Goal: Transaction & Acquisition: Purchase product/service

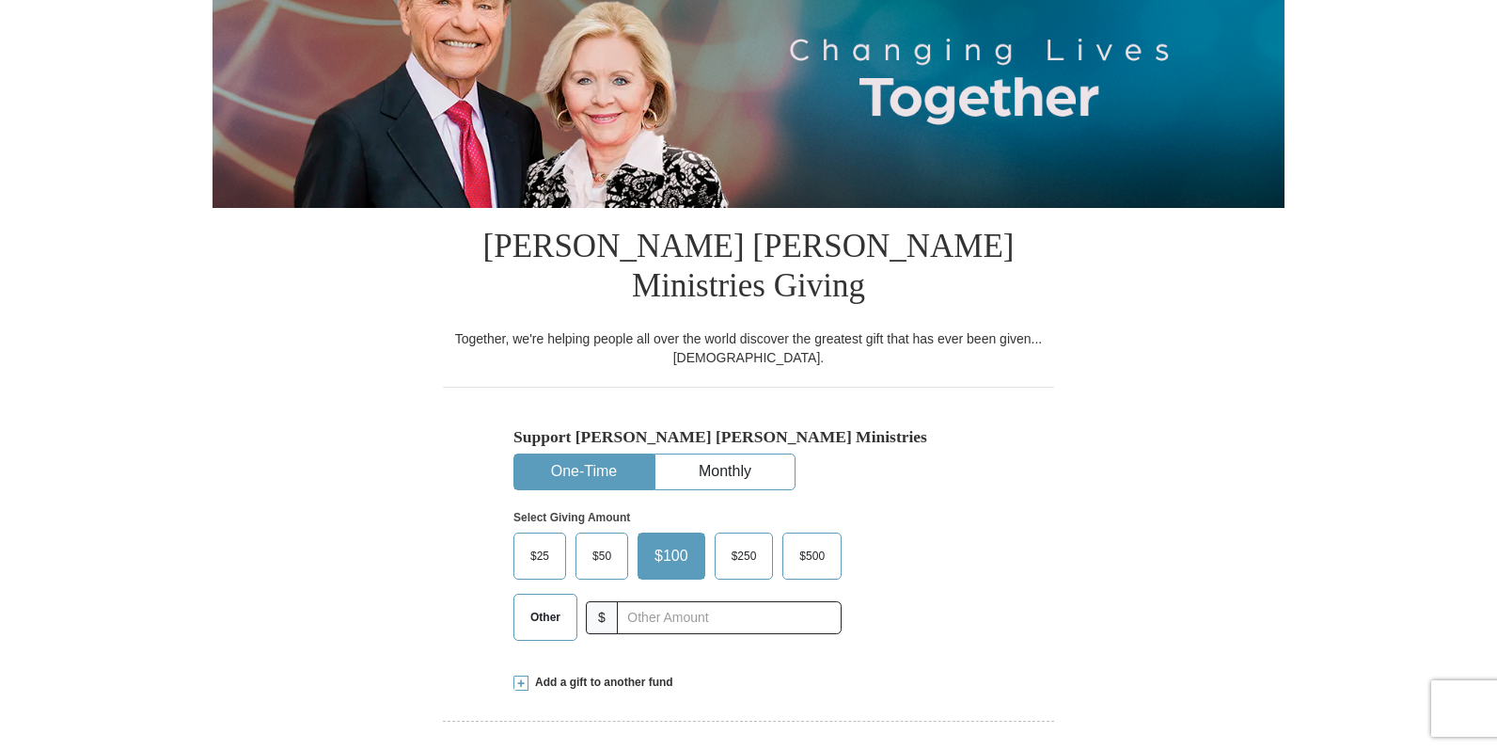
scroll to position [415, 0]
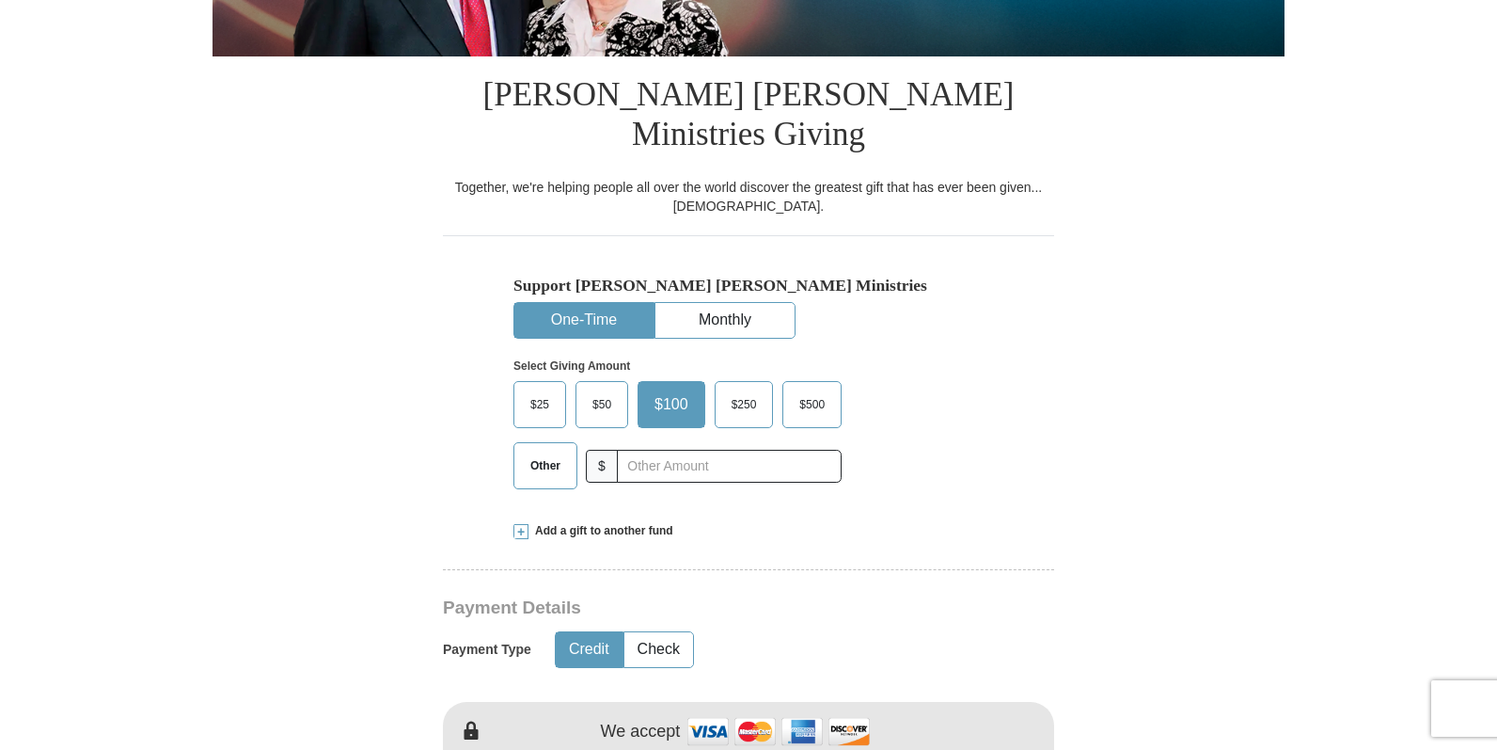
click at [546, 451] on span "Other" at bounding box center [545, 465] width 49 height 28
click at [0, 0] on input "Other" at bounding box center [0, 0] width 0 height 0
click at [662, 450] on input "text" at bounding box center [728, 466] width 209 height 33
type input "2"
type input "3"
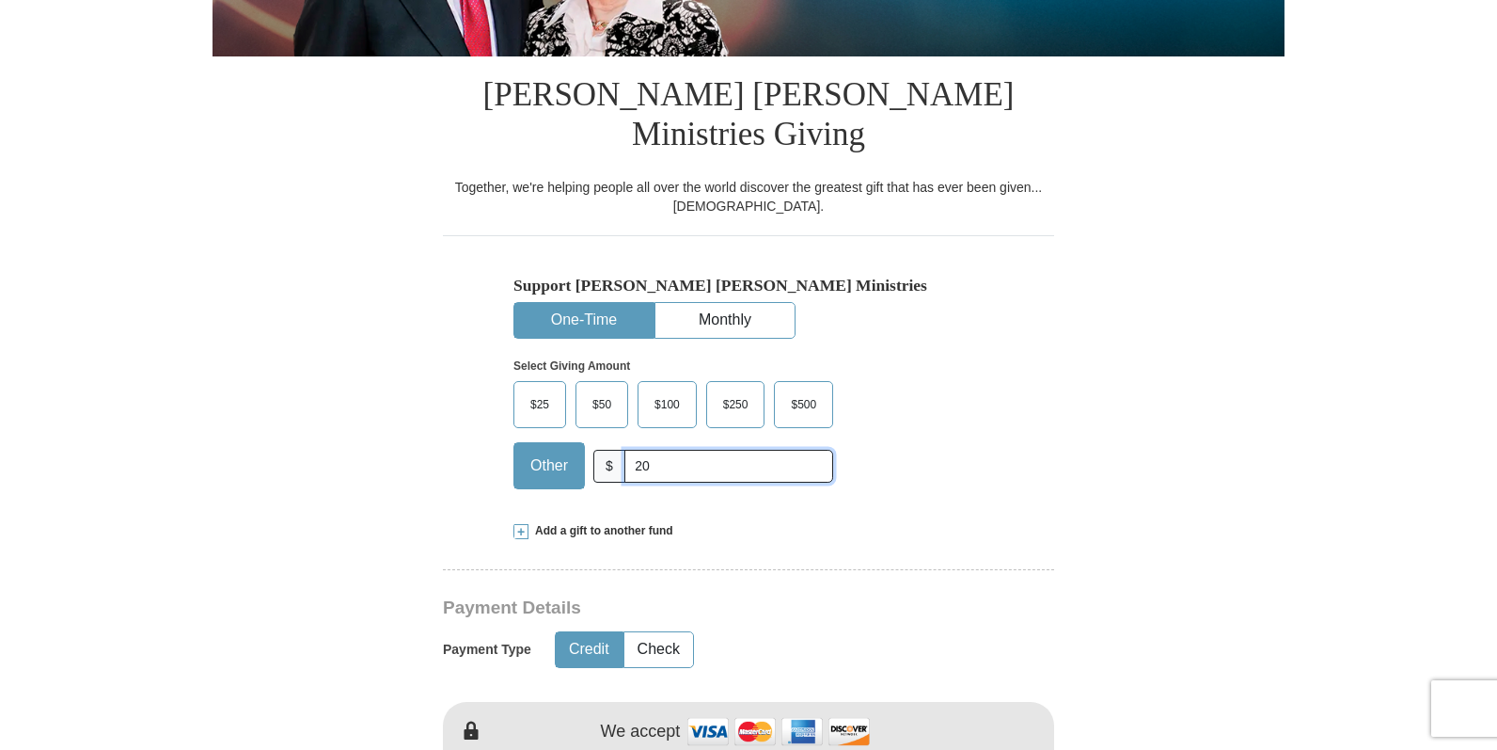
type input "2"
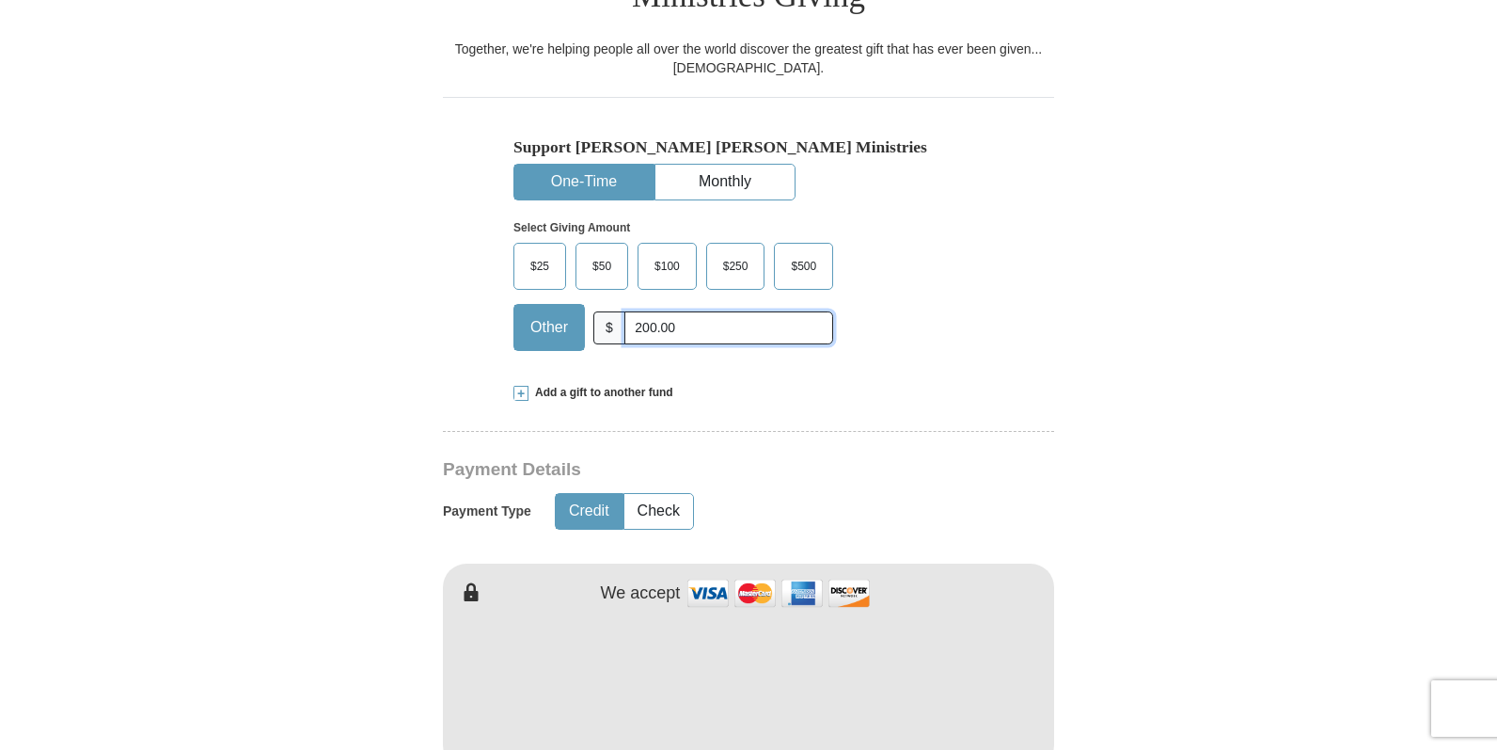
scroll to position [679, 0]
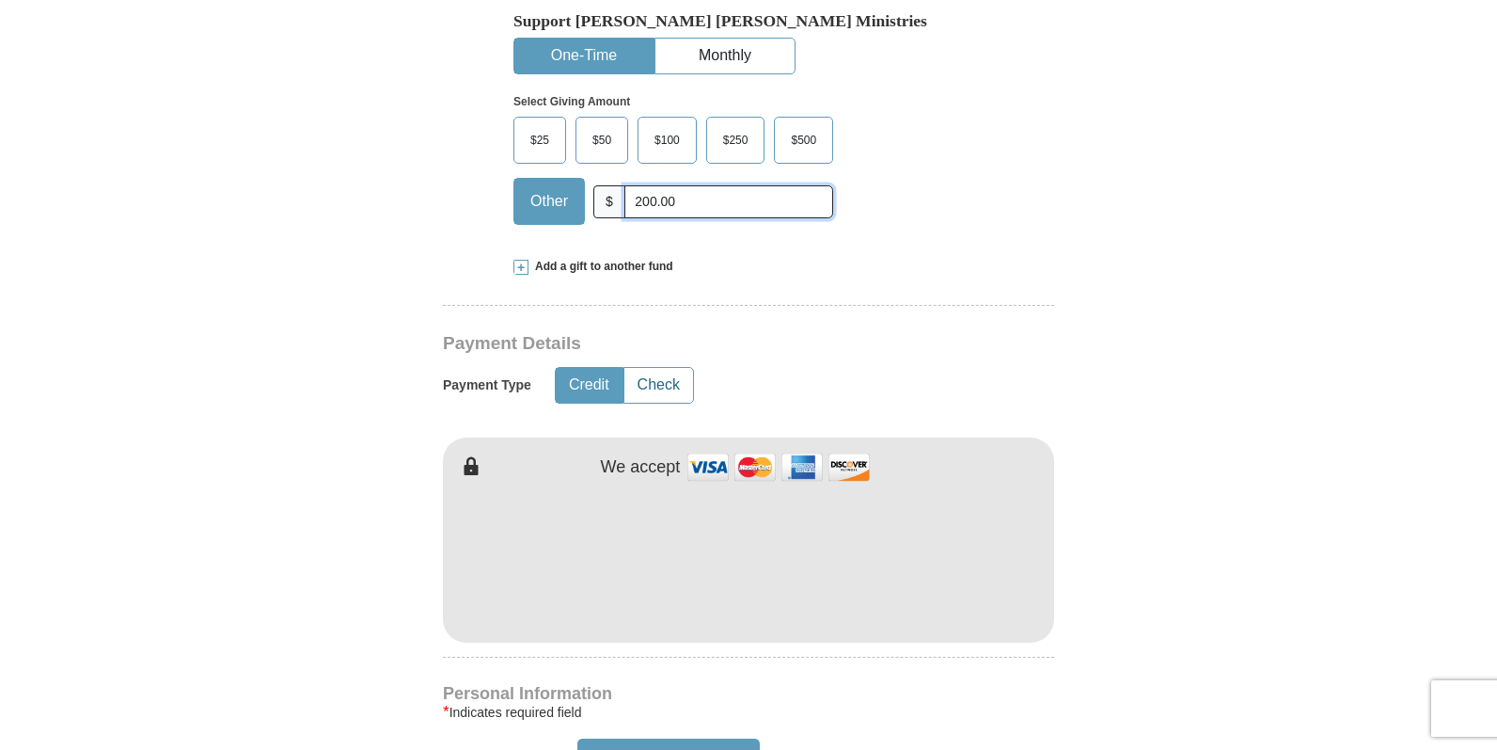
type input "200.00"
click at [660, 368] on button "Check" at bounding box center [658, 385] width 69 height 35
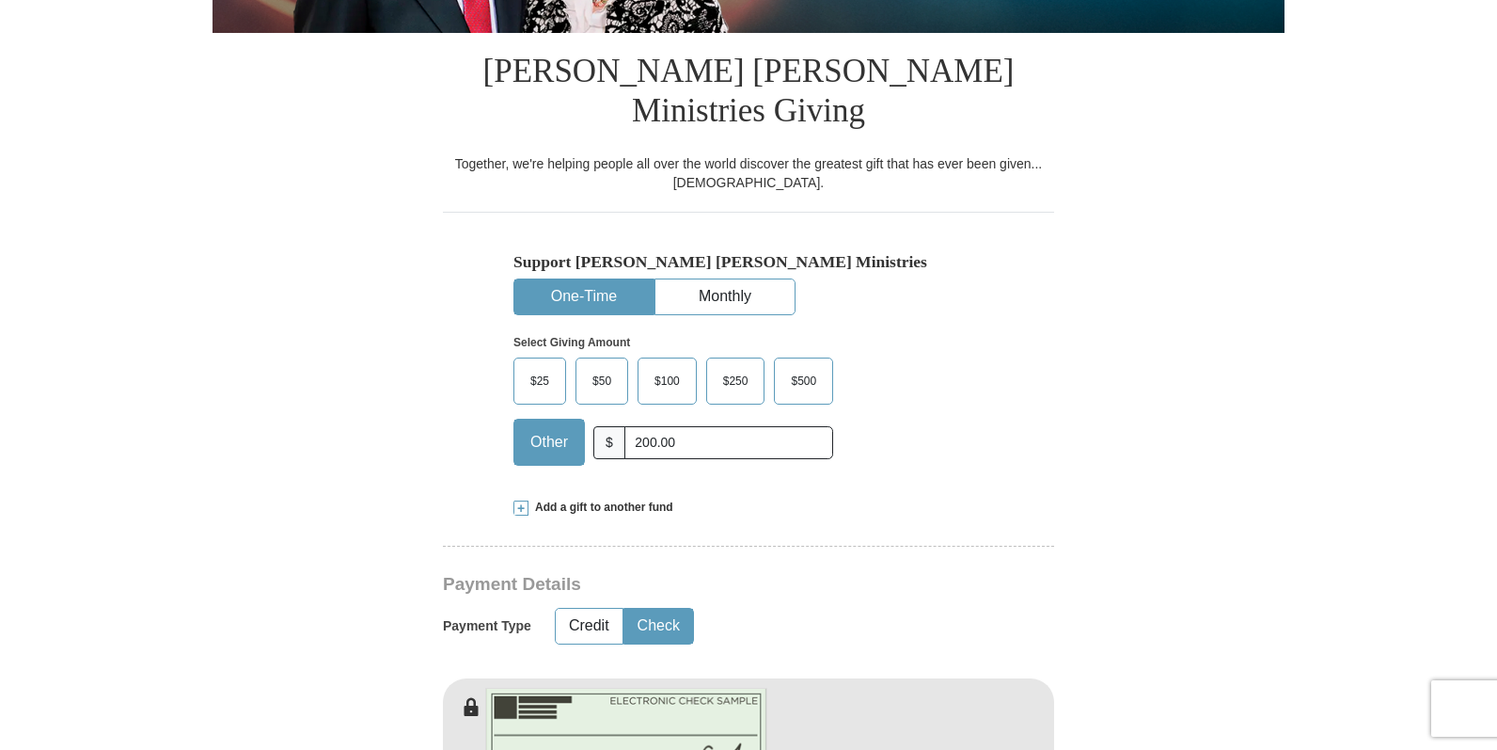
scroll to position [0, 0]
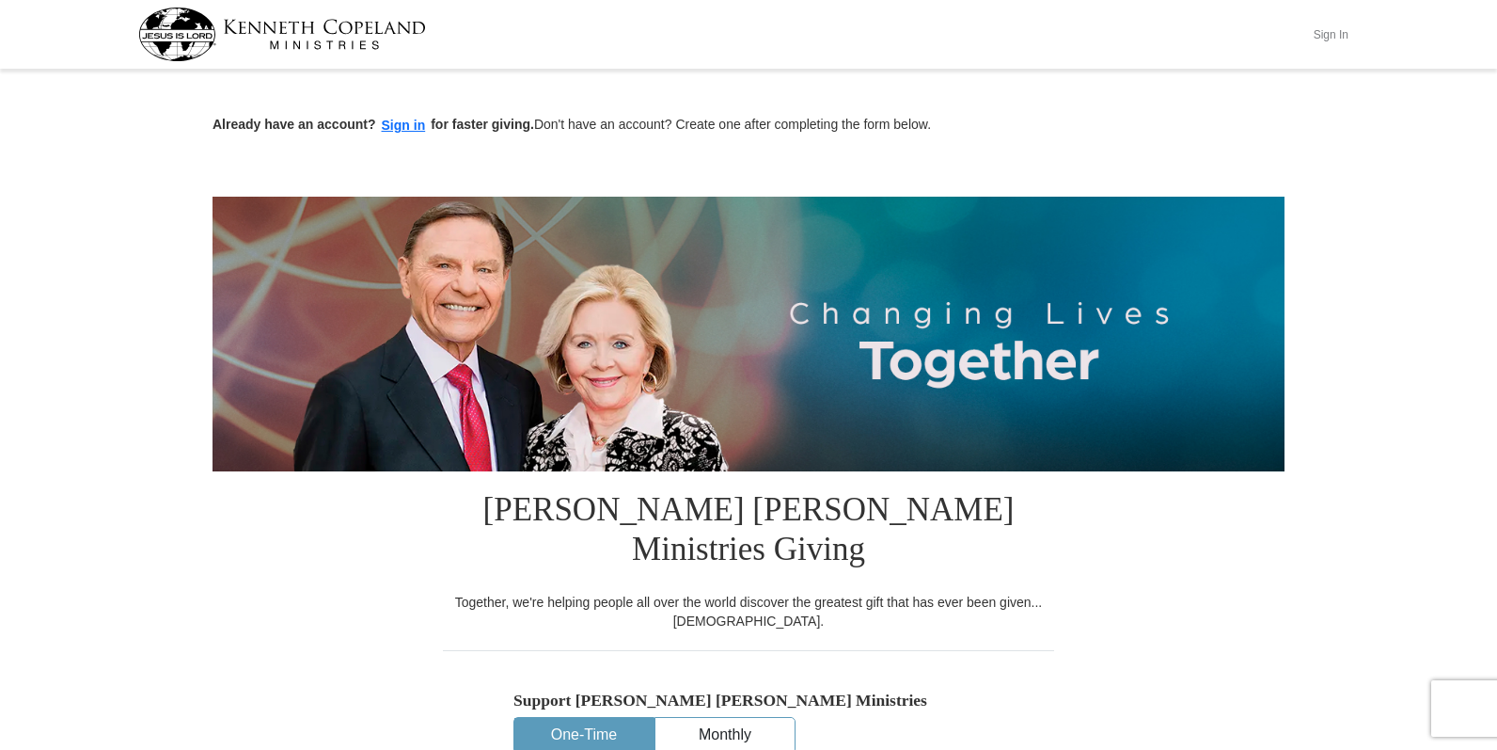
click at [1327, 32] on button "Sign In" at bounding box center [1331, 34] width 56 height 29
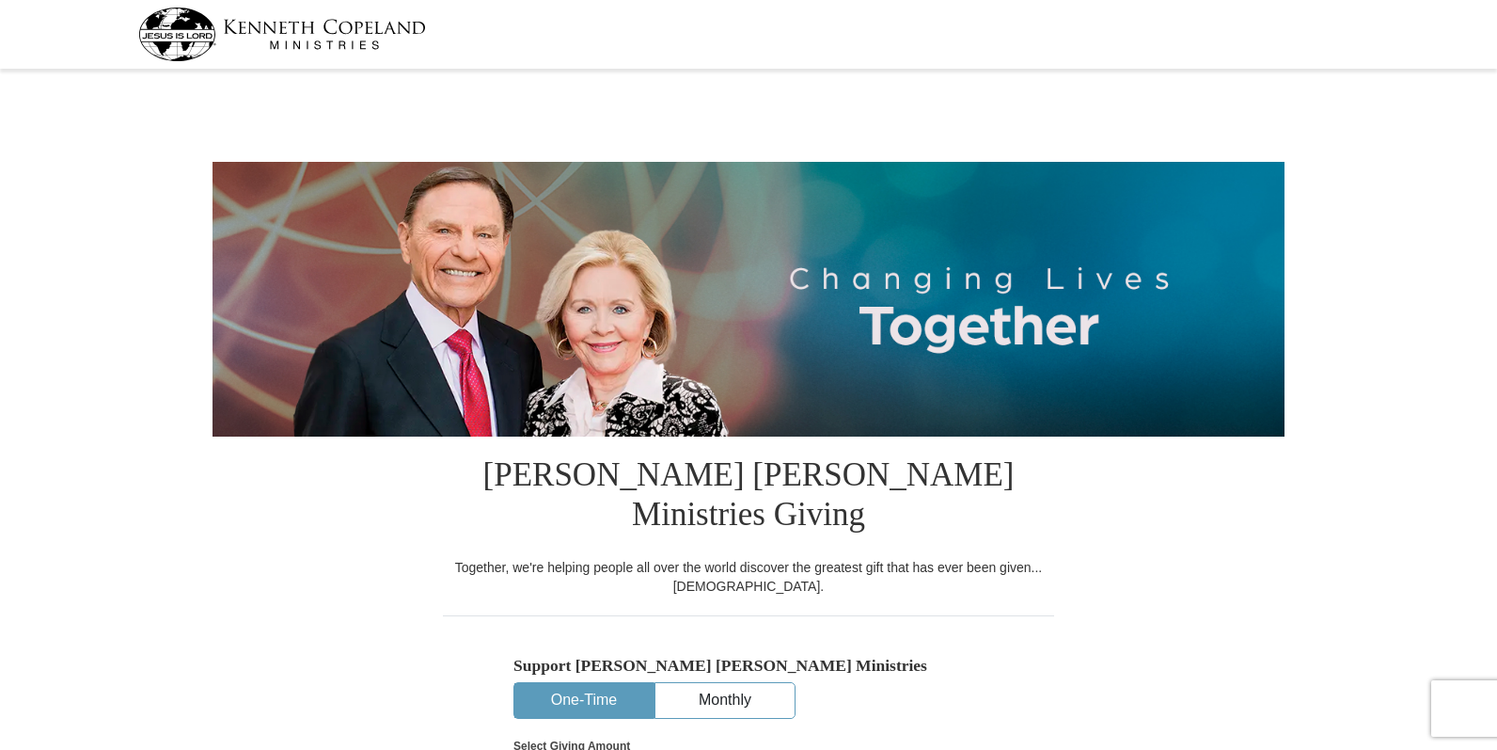
scroll to position [327, 0]
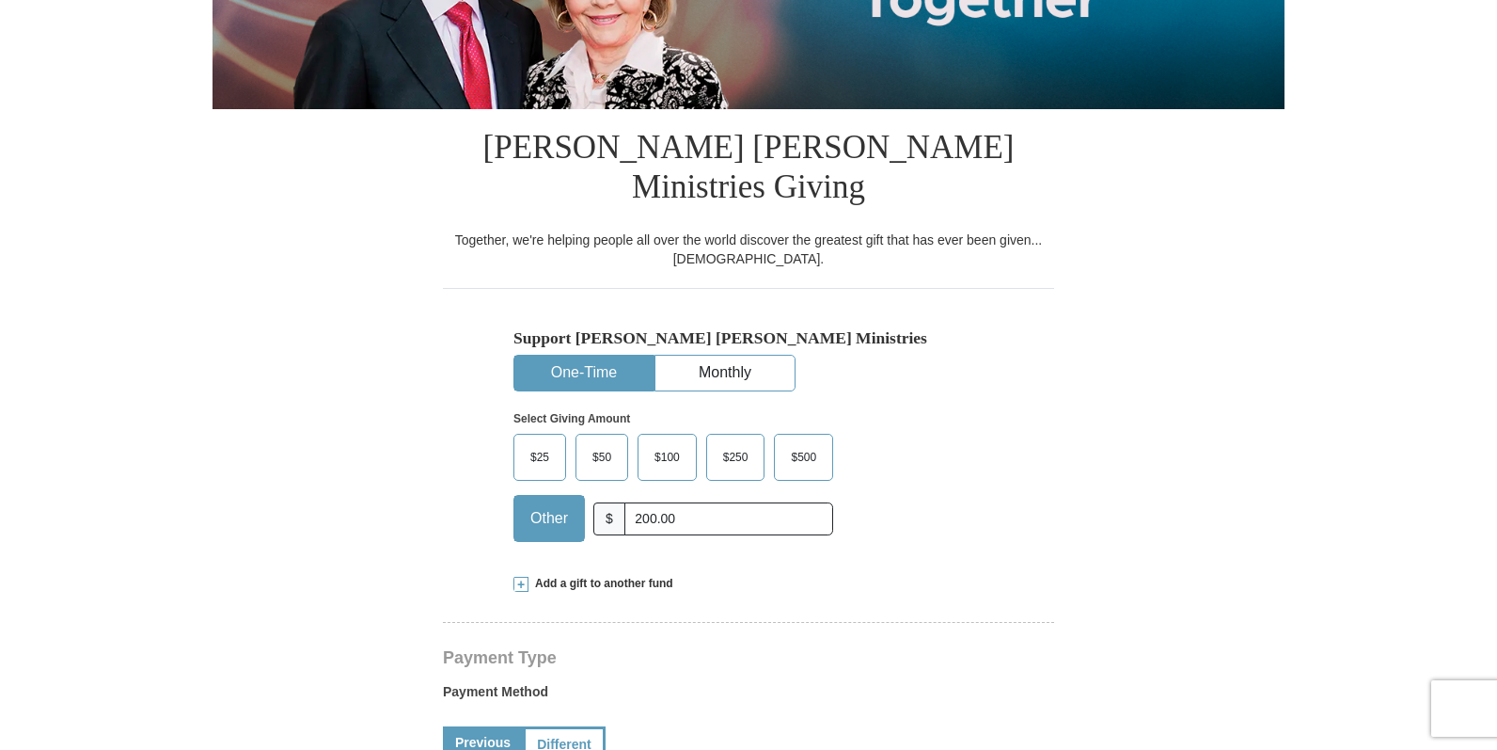
select select "WI"
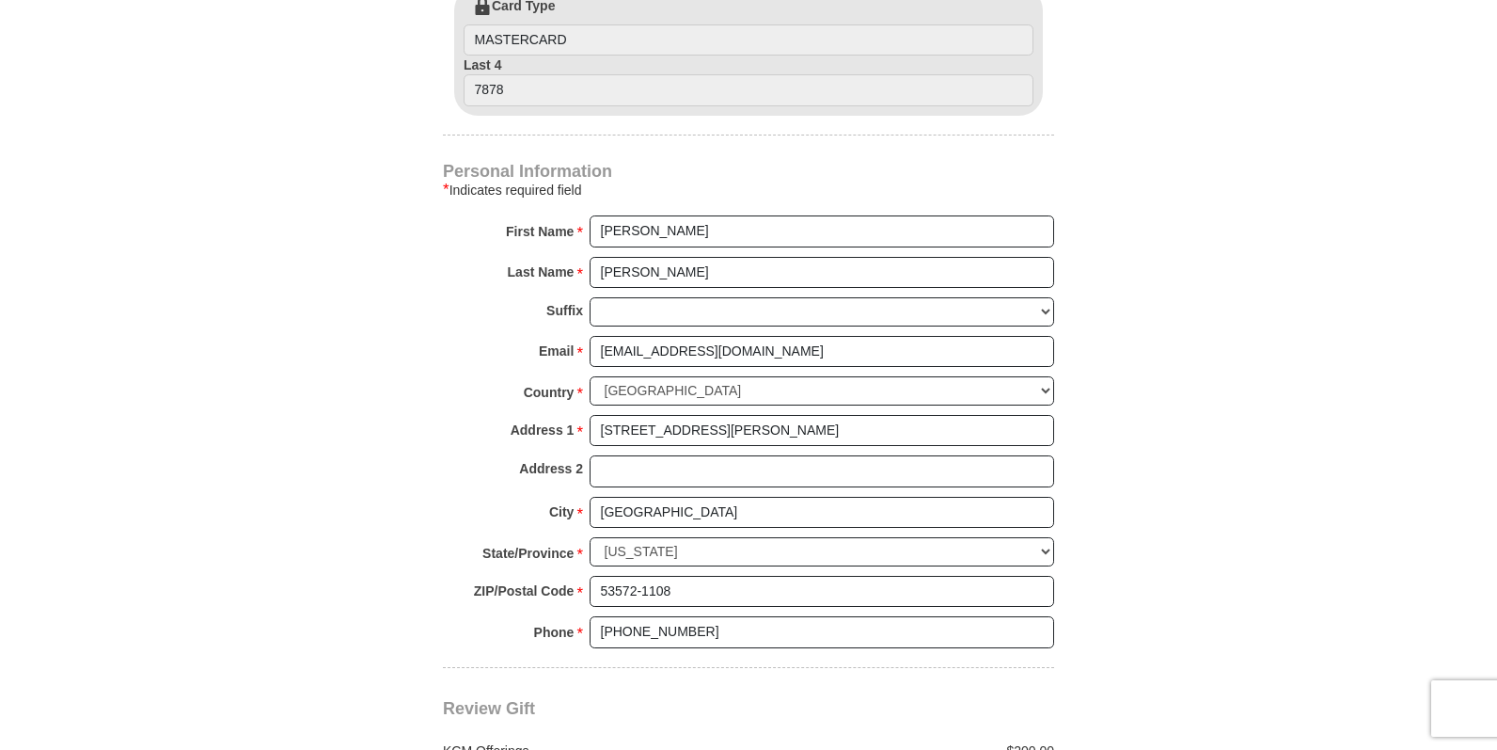
scroll to position [1529, 0]
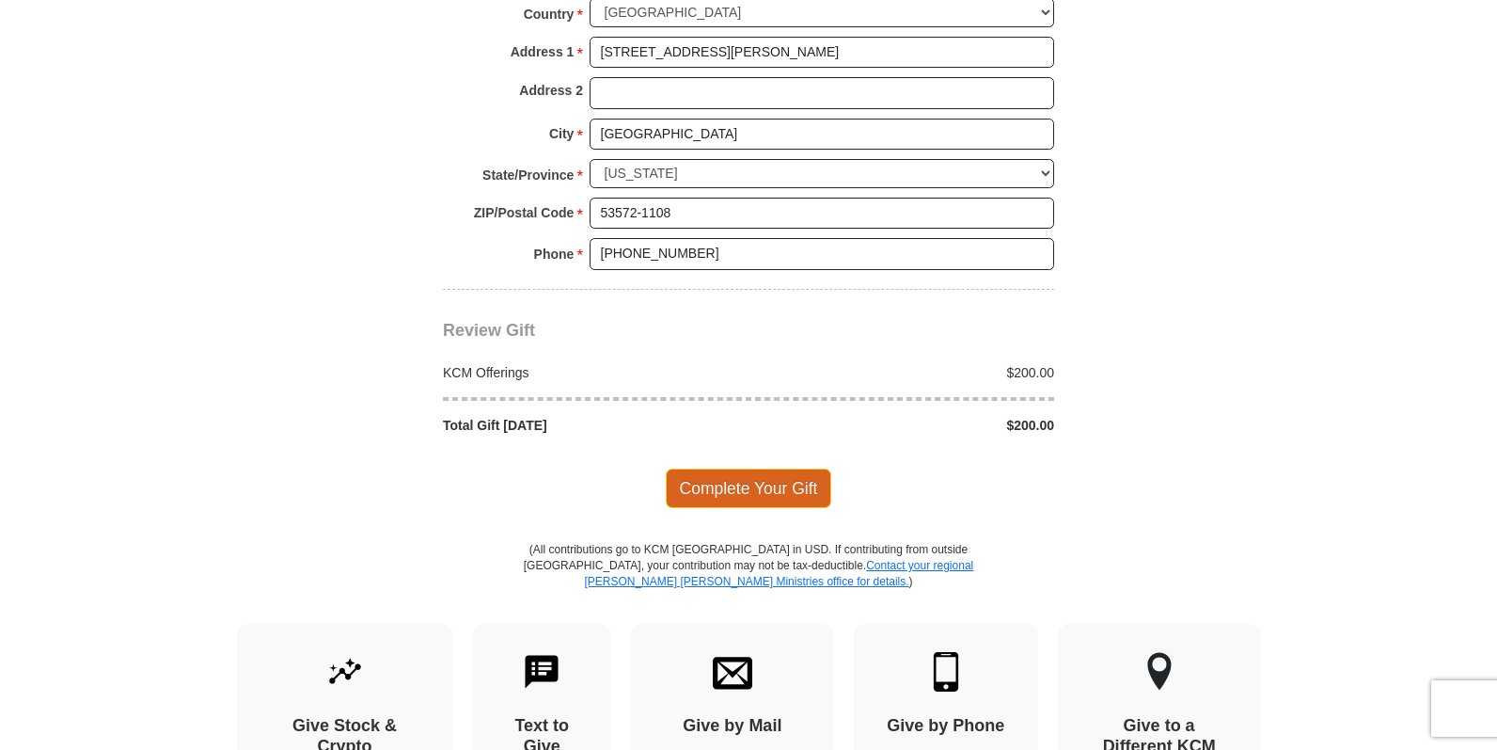
click at [738, 468] on span "Complete Your Gift" at bounding box center [749, 488] width 166 height 40
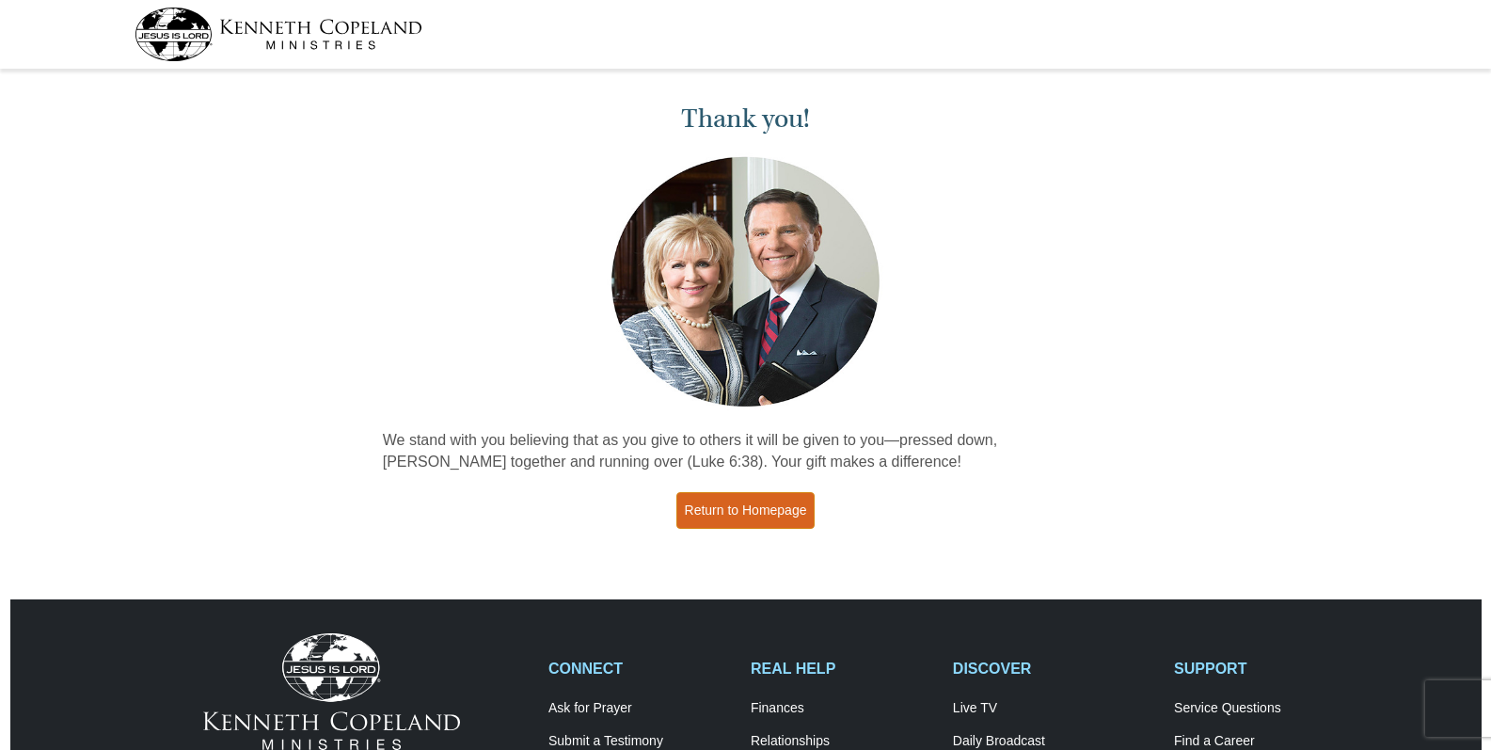
click at [761, 508] on link "Return to Homepage" at bounding box center [745, 510] width 139 height 37
